Goal: Task Accomplishment & Management: Complete application form

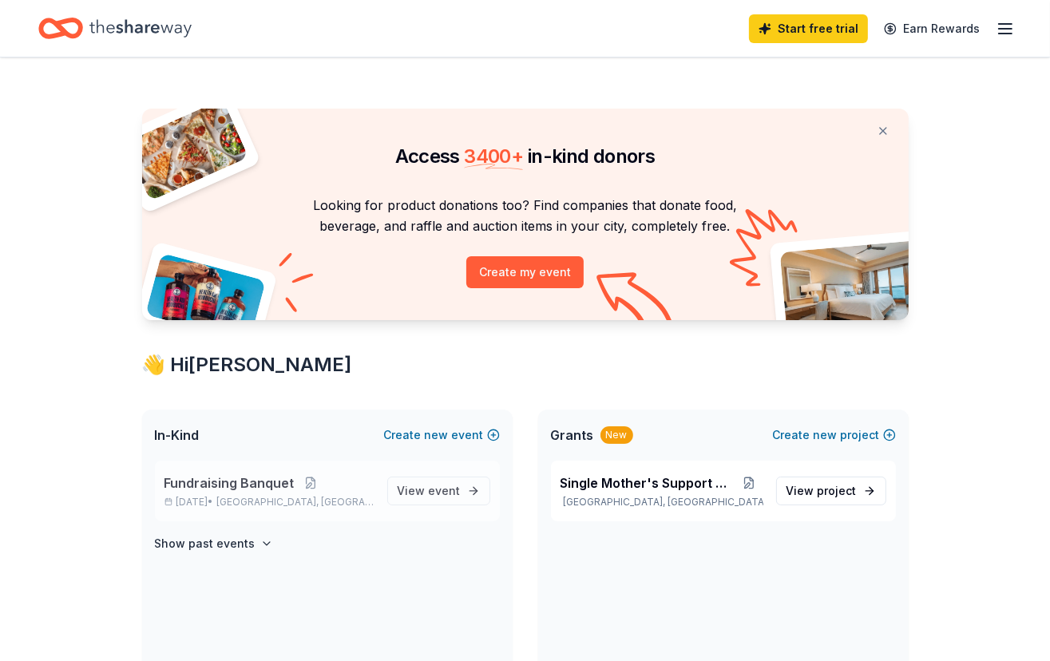
click at [315, 497] on span "[GEOGRAPHIC_DATA], [GEOGRAPHIC_DATA]" at bounding box center [294, 502] width 157 height 13
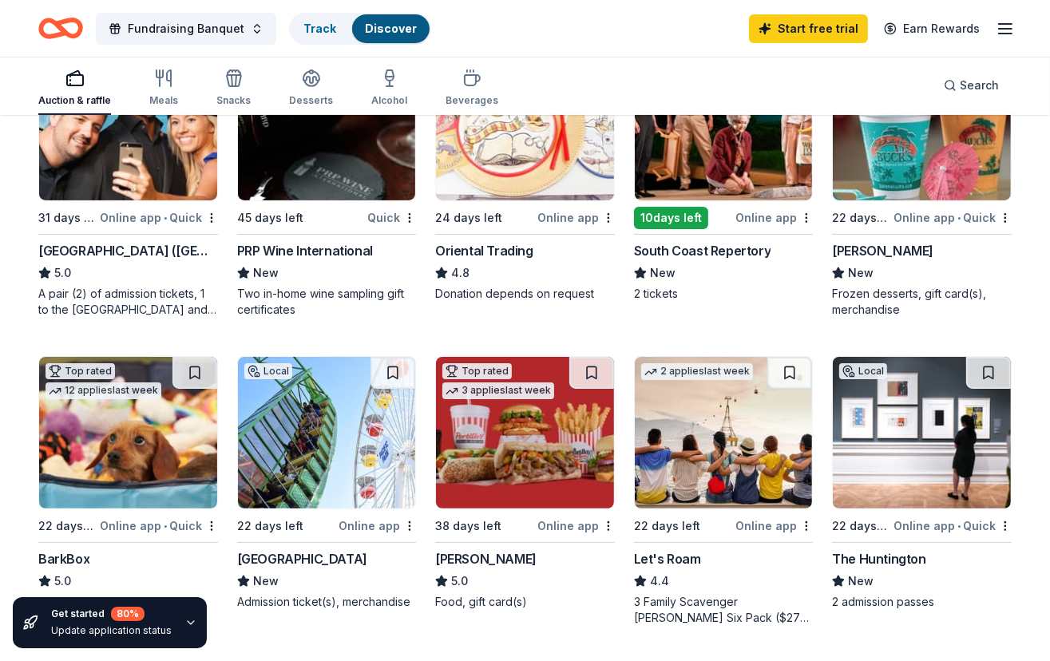
scroll to position [80, 0]
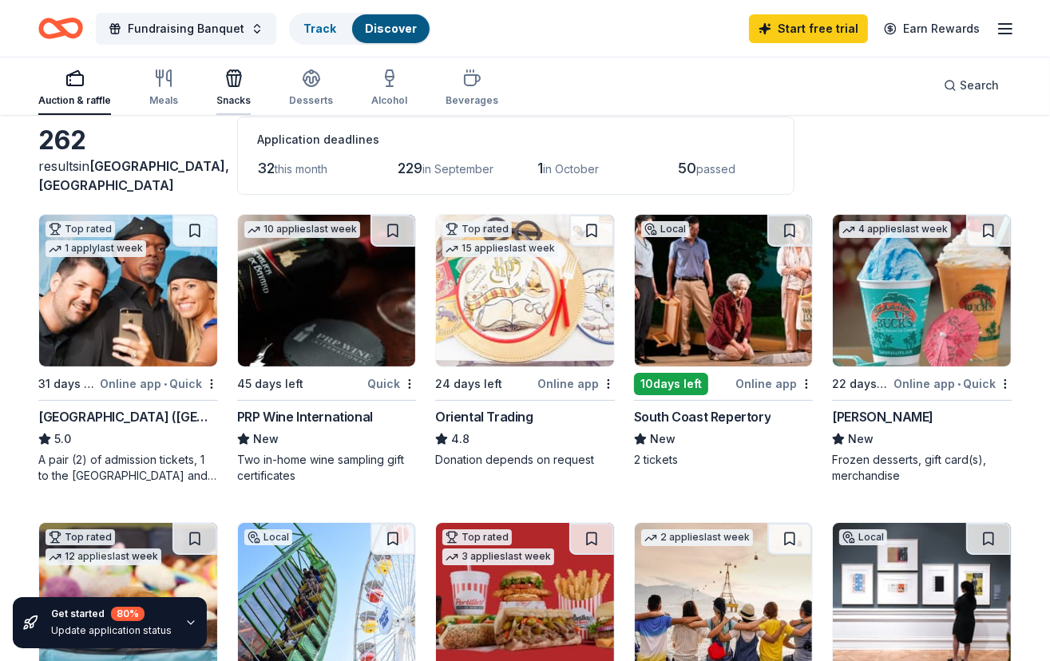
click at [230, 85] on icon "button" at bounding box center [234, 80] width 14 height 11
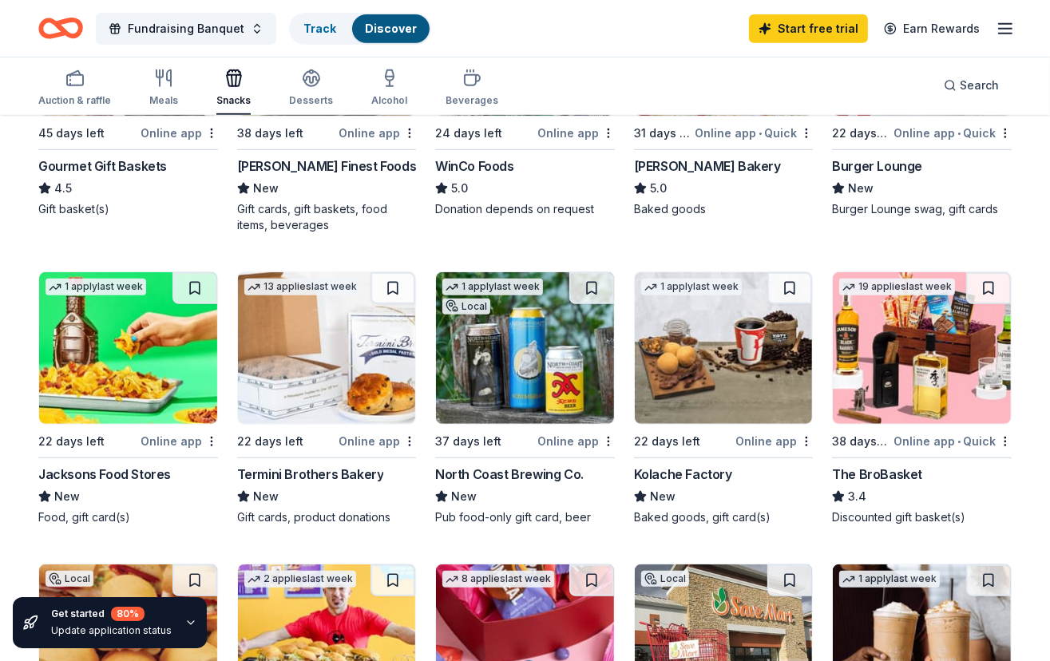
scroll to position [719, 0]
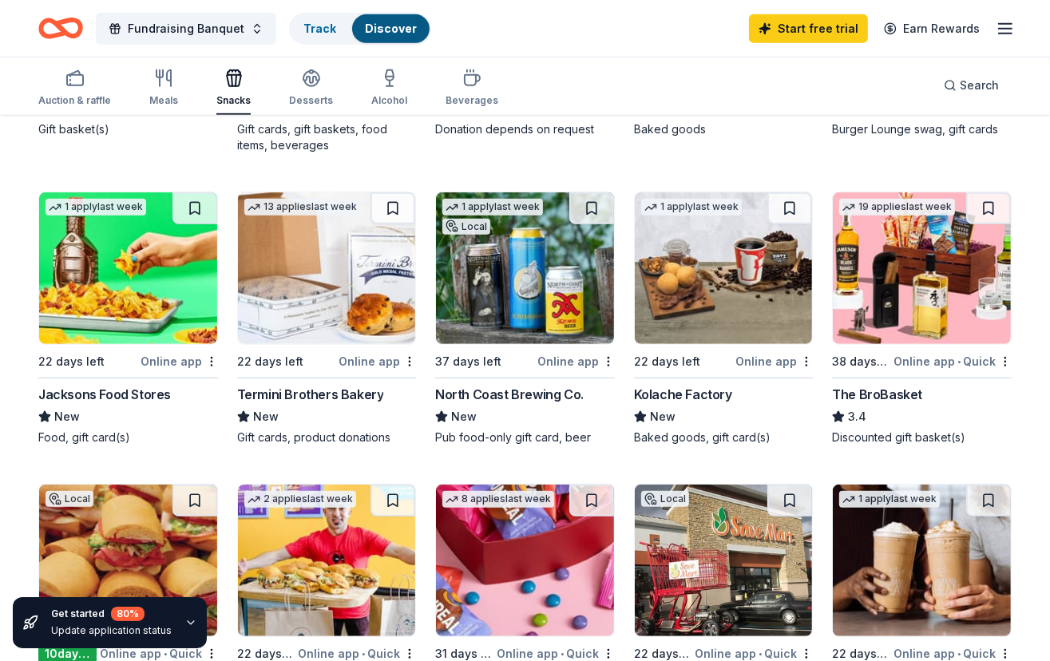
drag, startPoint x: 81, startPoint y: 89, endPoint x: 578, endPoint y: 118, distance: 497.4
click at [83, 90] on div "Auction & raffle" at bounding box center [74, 88] width 73 height 38
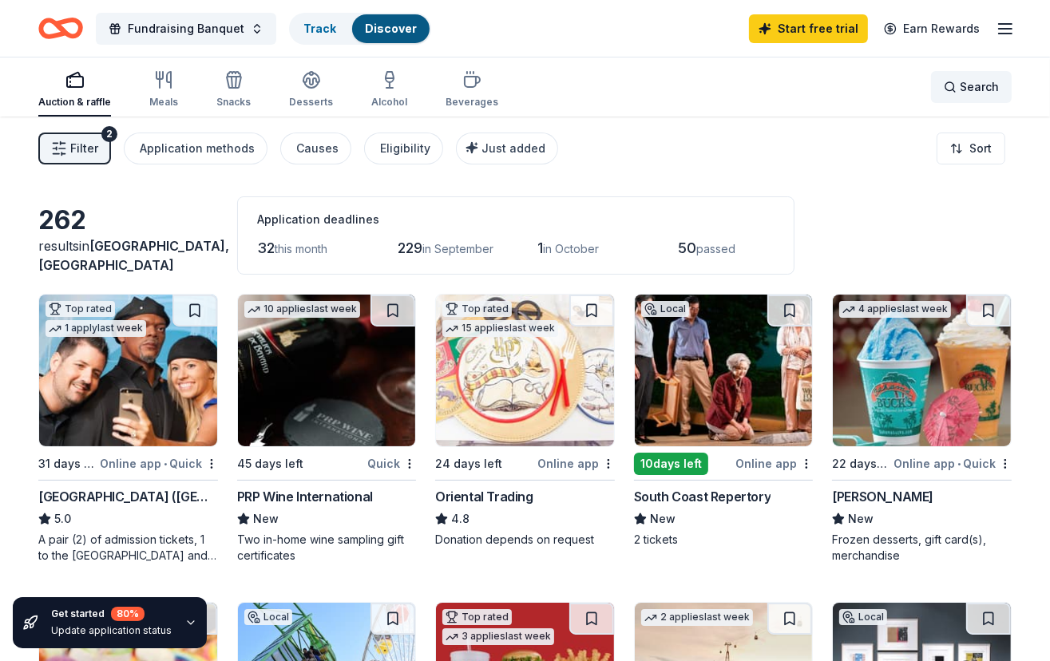
click at [964, 89] on span "Search" at bounding box center [979, 86] width 39 height 19
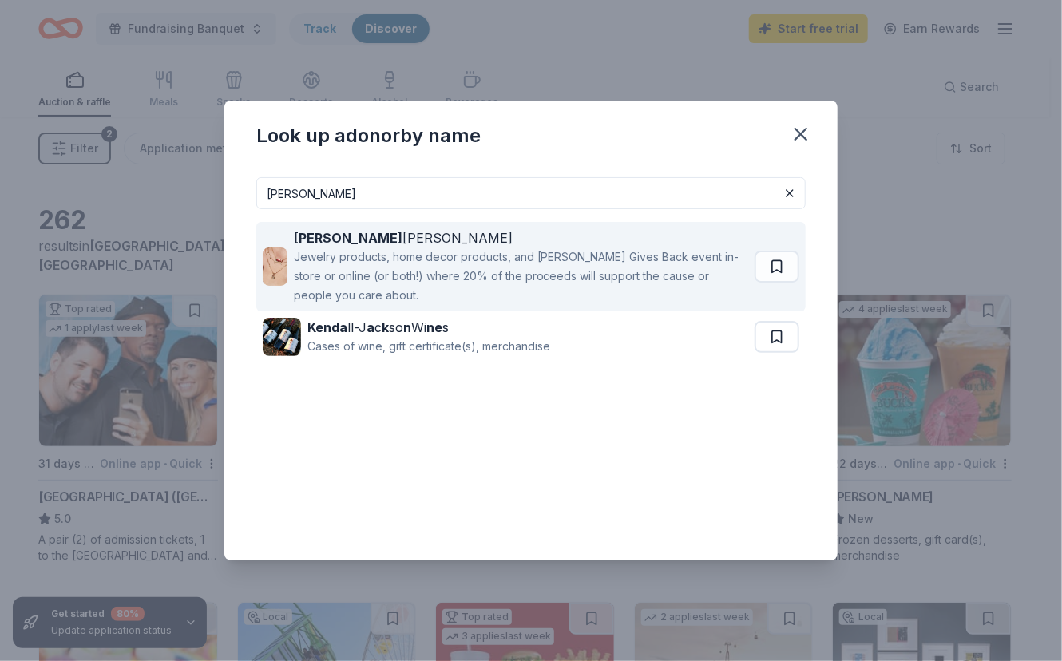
type input "[PERSON_NAME]"
click at [396, 254] on div "Jewelry products, home decor products, and [PERSON_NAME] Gives Back event in-st…" at bounding box center [521, 276] width 454 height 57
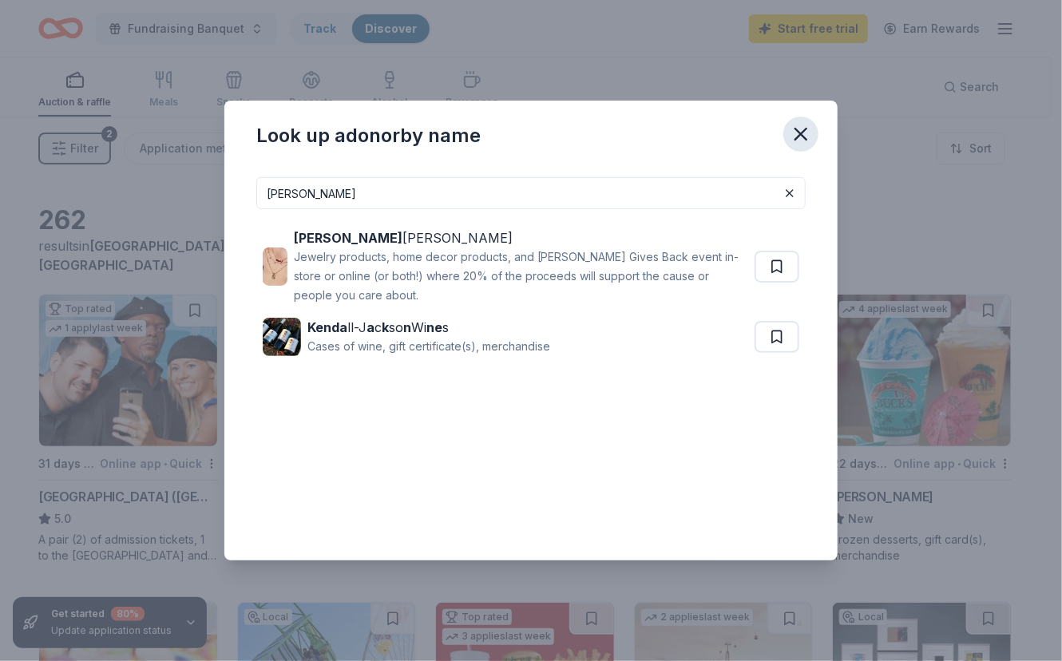
click at [806, 137] on icon "button" at bounding box center [801, 134] width 22 height 22
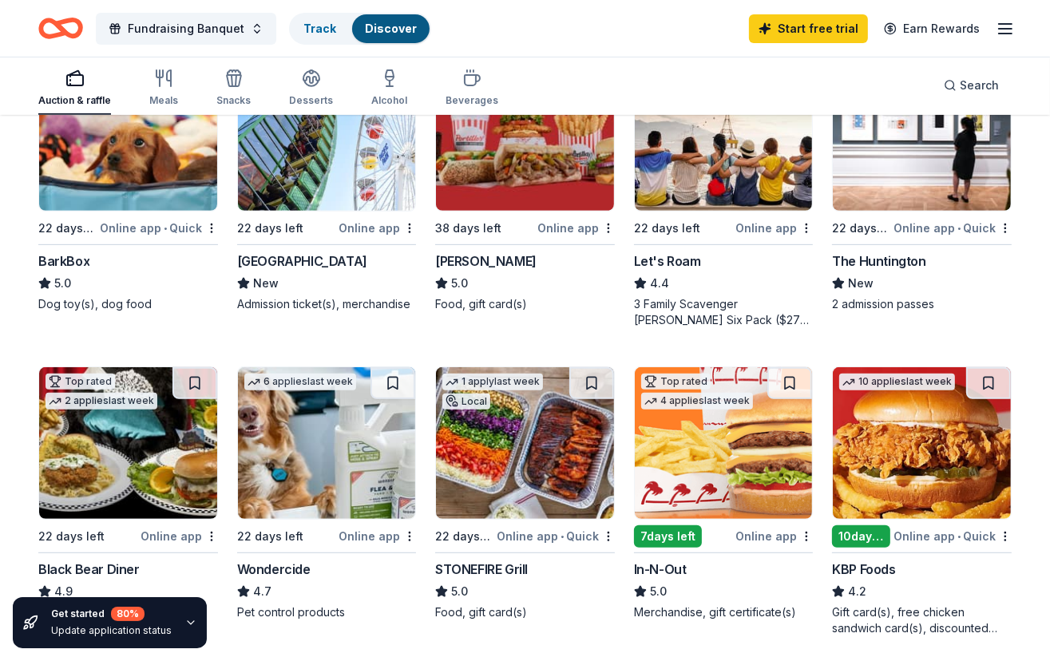
scroll to position [719, 0]
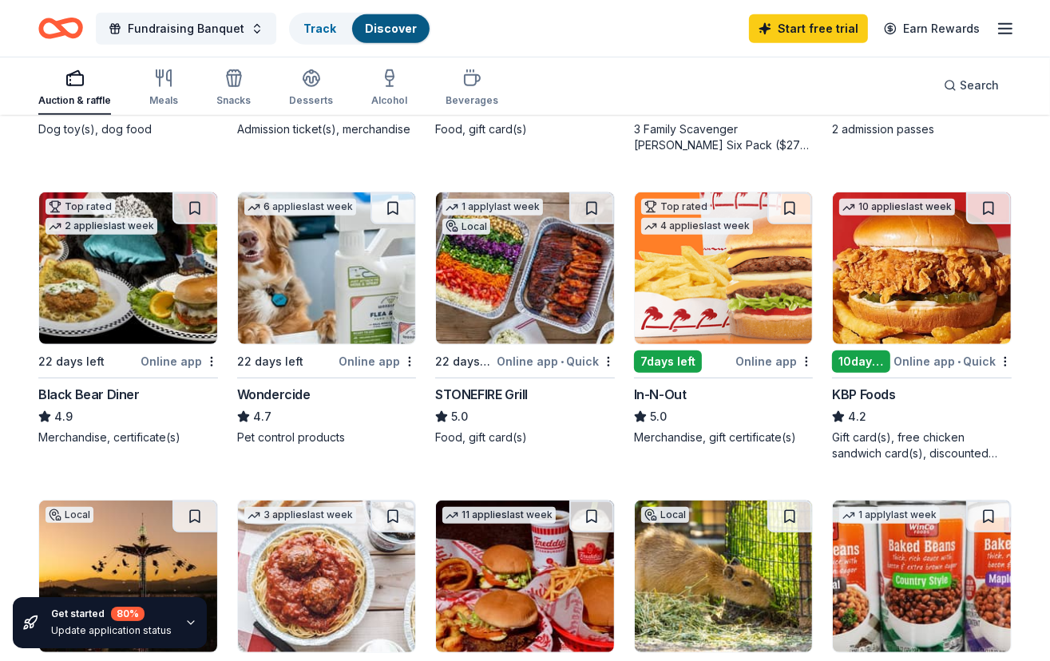
click at [61, 477] on div "Top rated 1 apply last week 31 days left Online app • Quick [GEOGRAPHIC_DATA] (…" at bounding box center [524, 164] width 973 height 1178
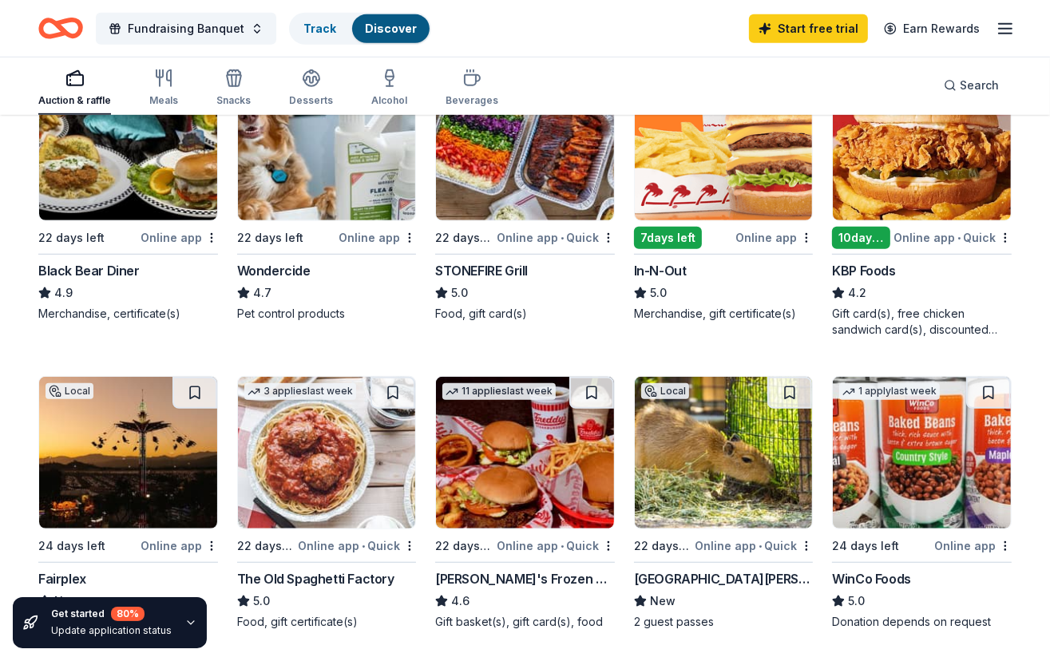
scroll to position [878, 0]
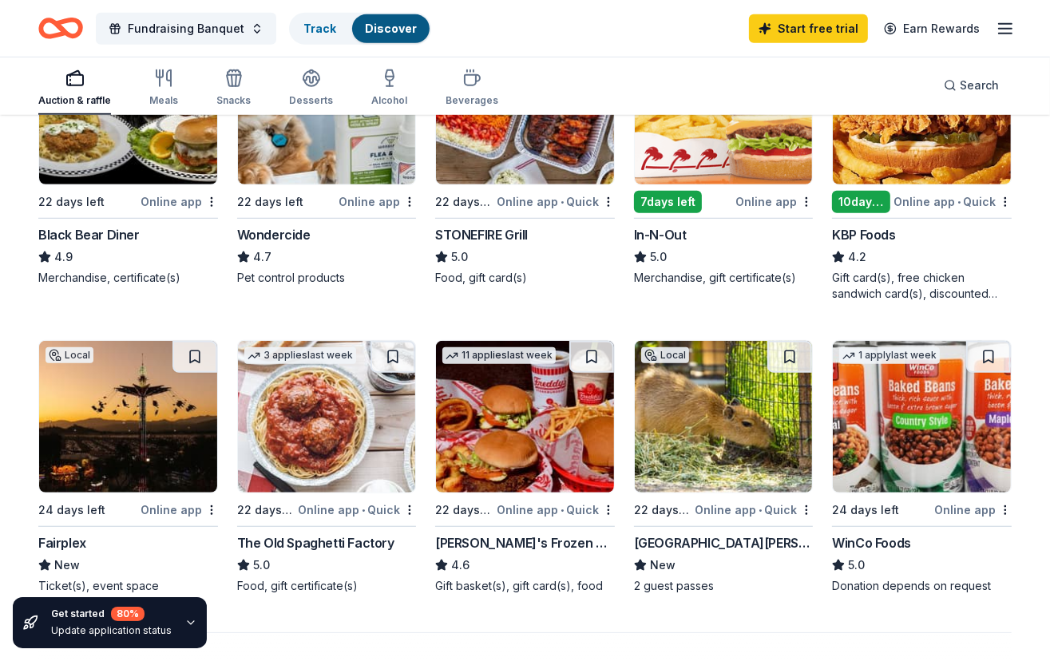
click at [501, 162] on img at bounding box center [525, 109] width 178 height 152
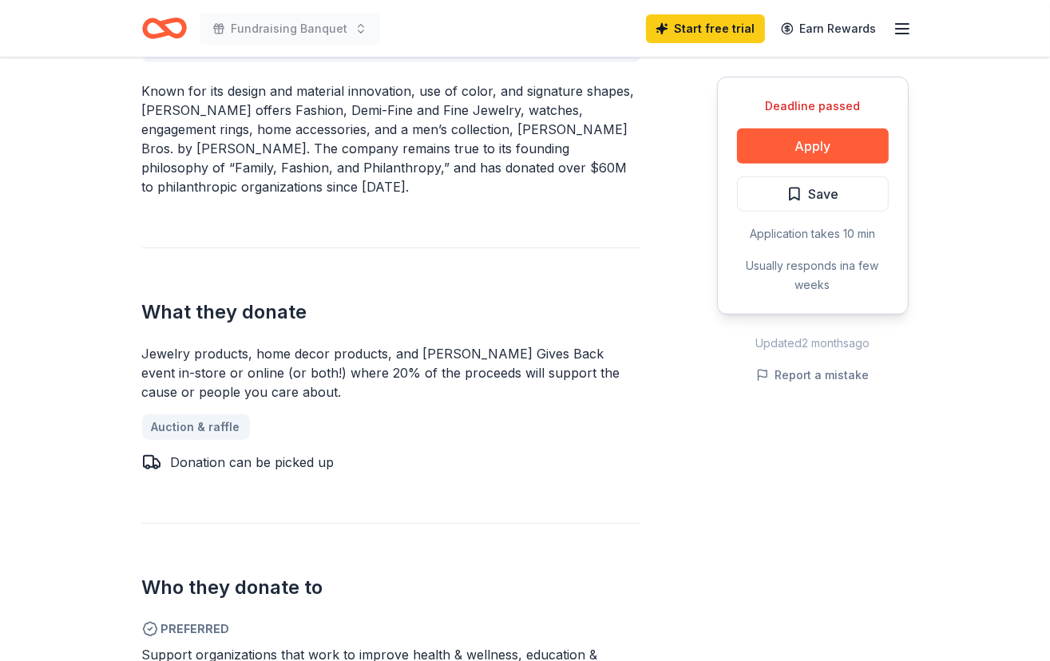
scroll to position [479, 0]
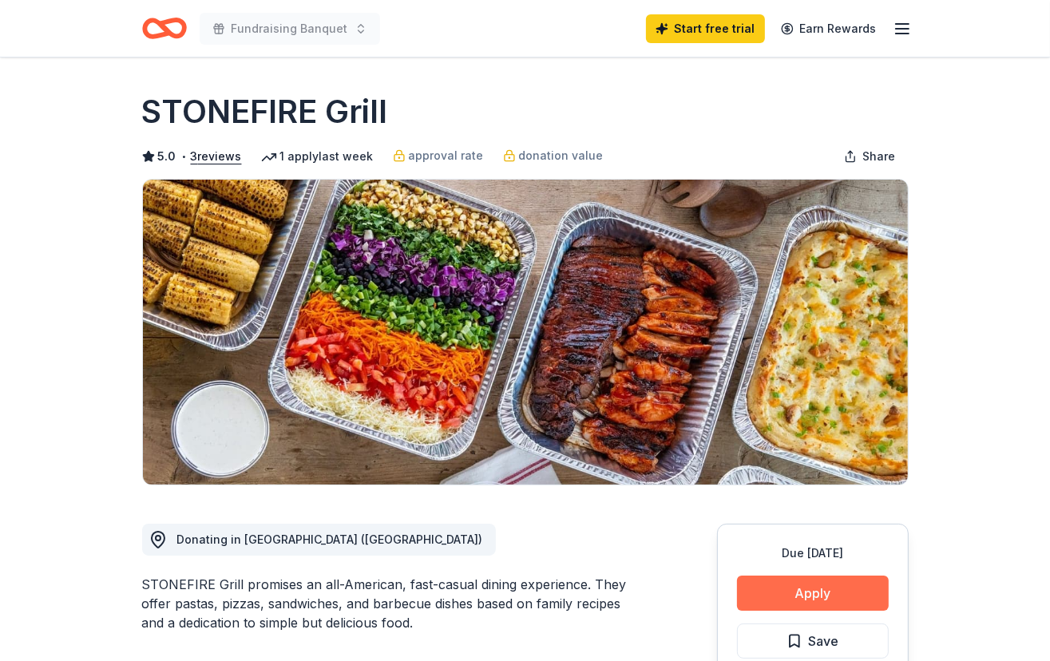
click at [812, 578] on button "Apply" at bounding box center [813, 593] width 152 height 35
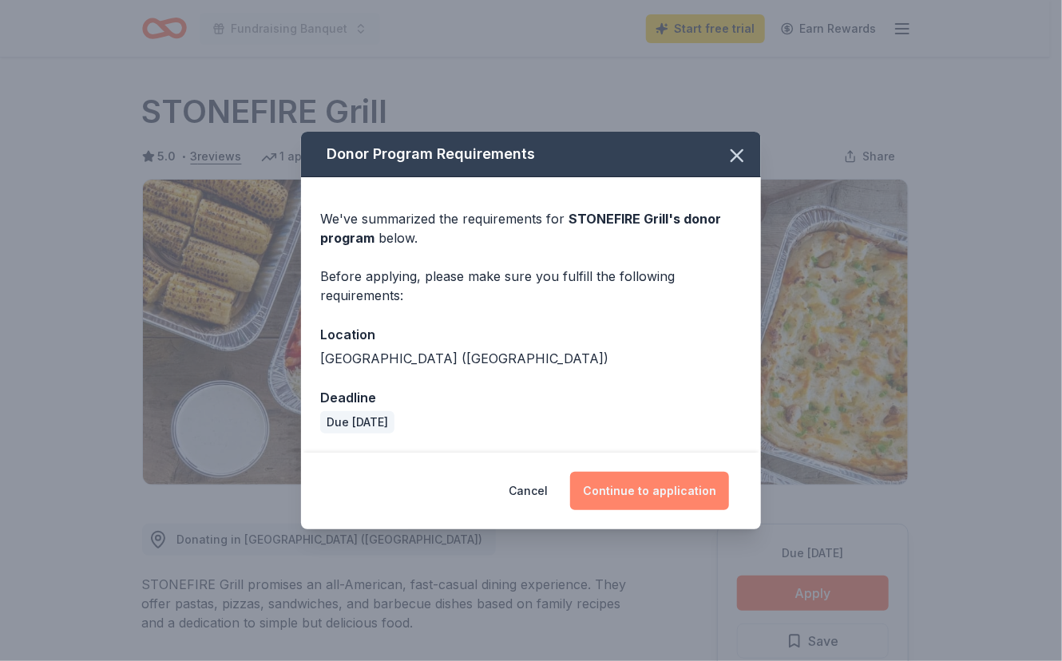
click at [645, 487] on button "Continue to application" at bounding box center [649, 491] width 159 height 38
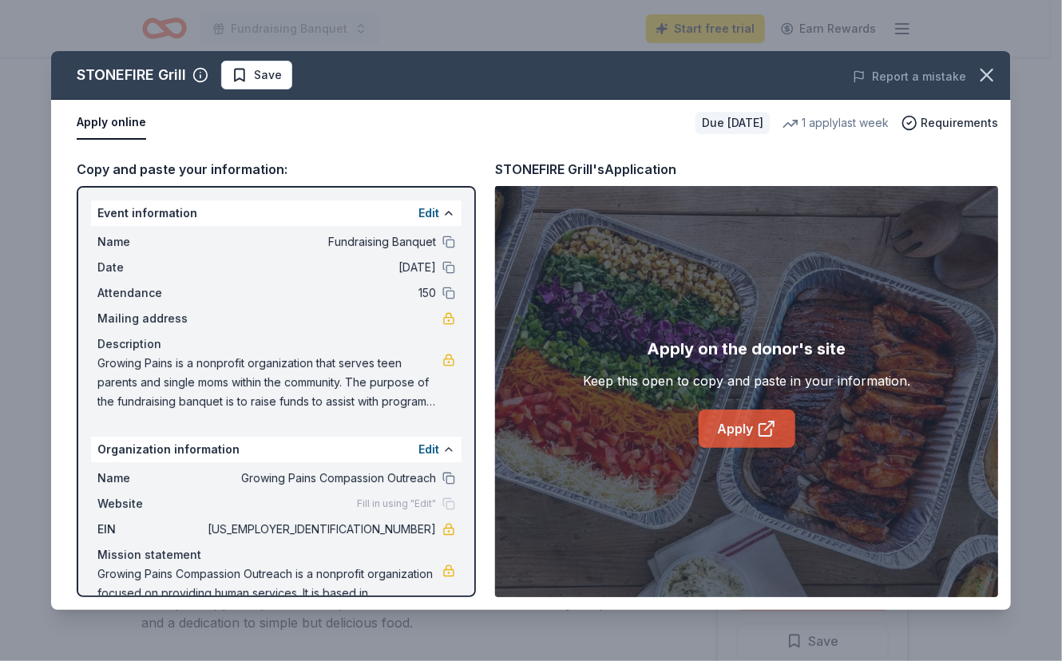
click at [744, 422] on link "Apply" at bounding box center [747, 429] width 97 height 38
